Goal: Check status: Check status

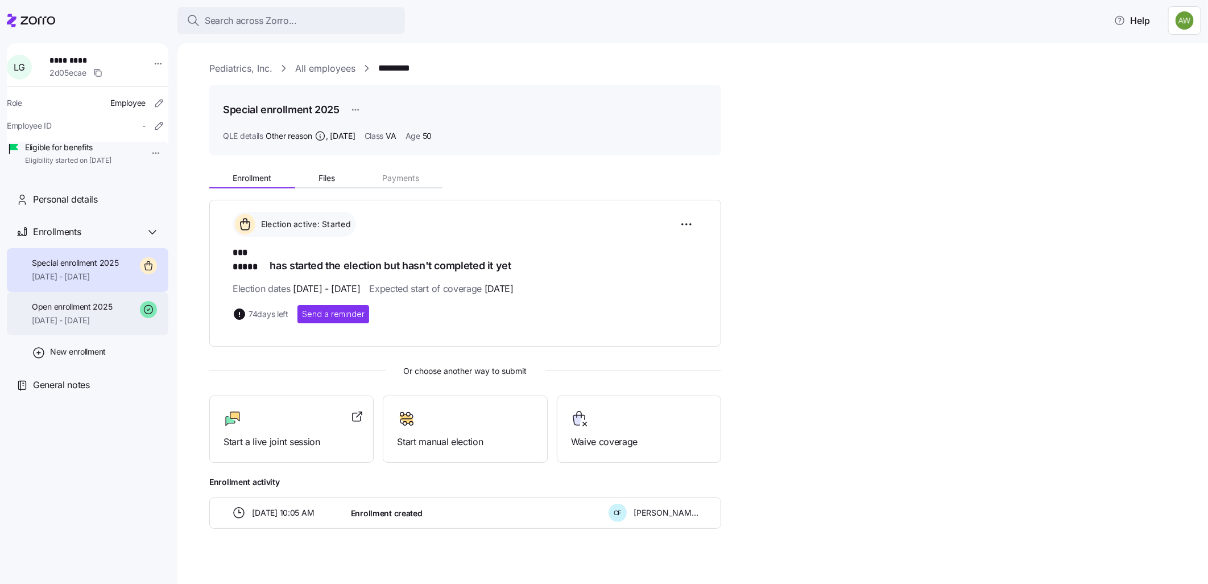
click at [57, 326] on span "[DATE] - [DATE]" at bounding box center [72, 320] width 80 height 11
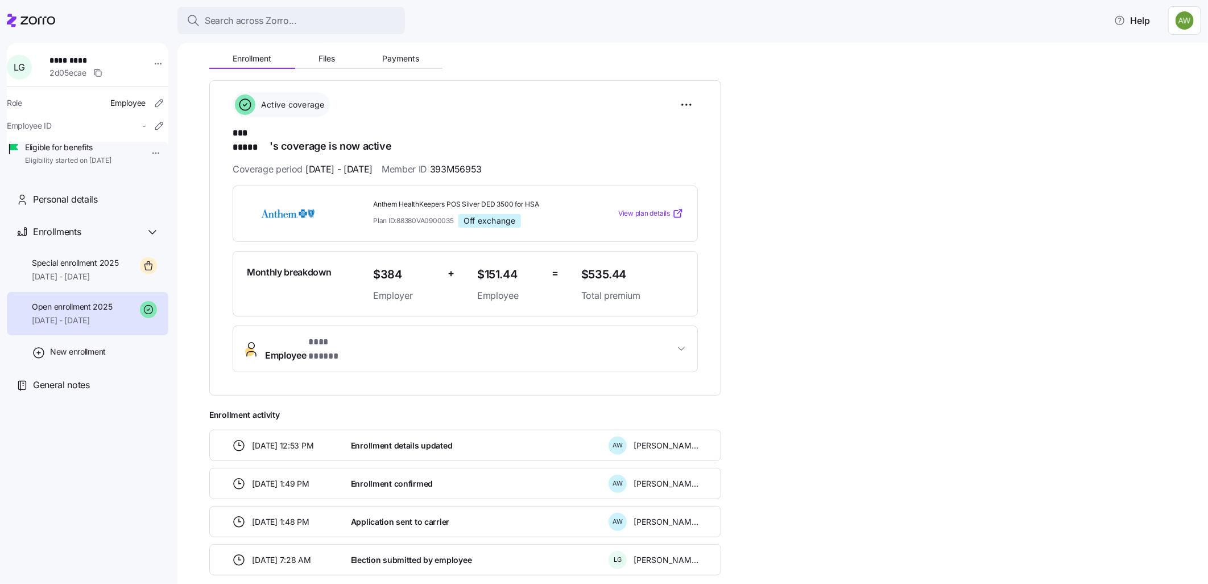
scroll to position [126, 0]
